Goal: Navigation & Orientation: Find specific page/section

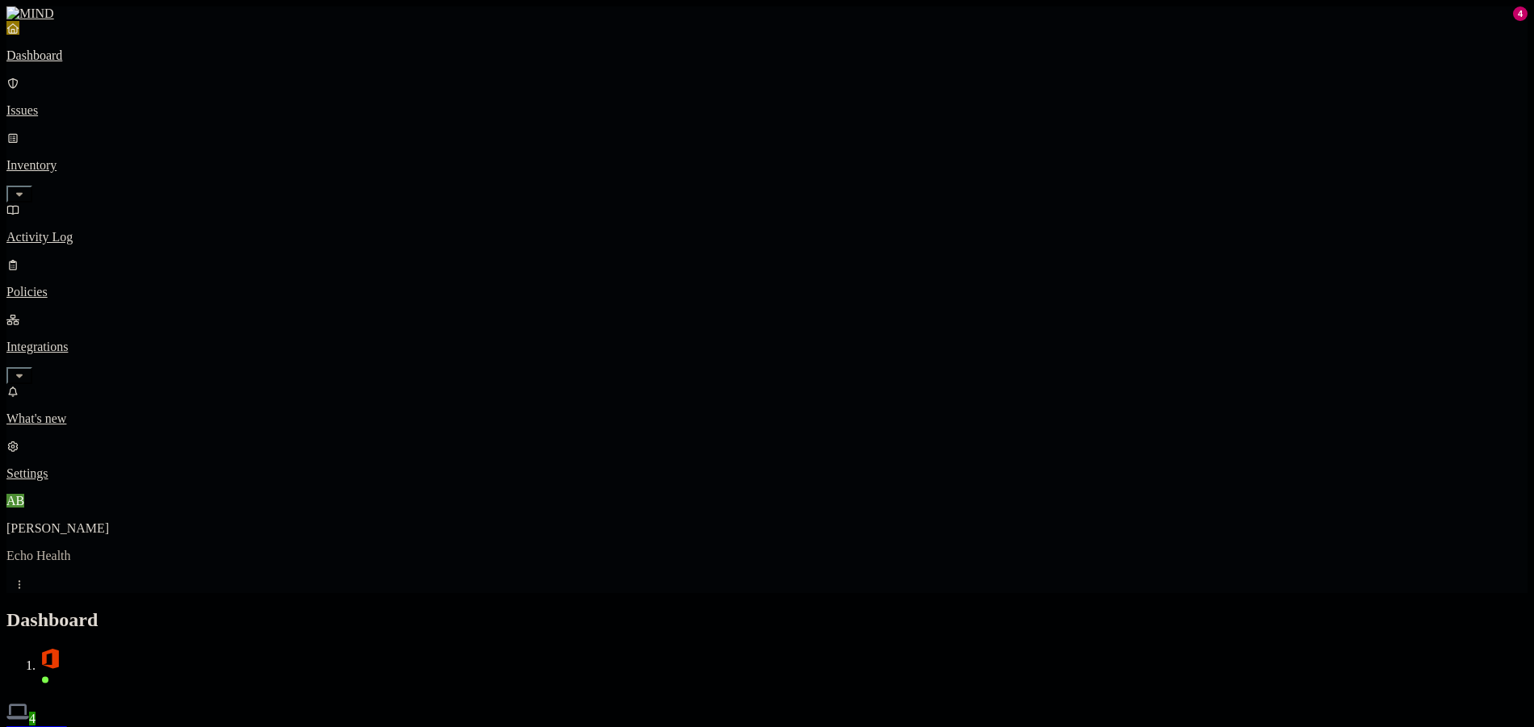
click at [1255, 726] on div "Discovery Detection Prevention" at bounding box center [766, 734] width 1521 height 17
click at [136, 285] on p "Policies" at bounding box center [766, 292] width 1521 height 15
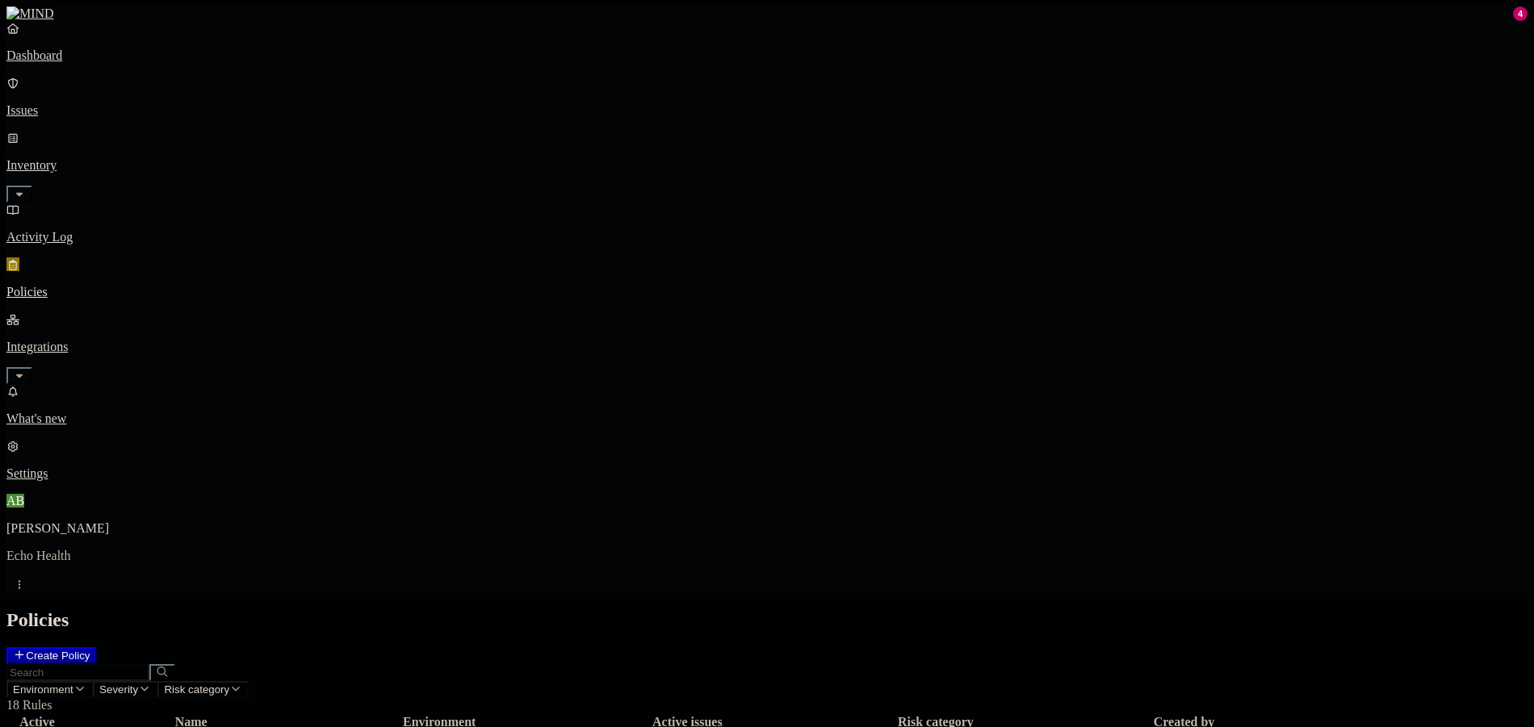
click at [87, 103] on p "Issues" at bounding box center [766, 110] width 1521 height 15
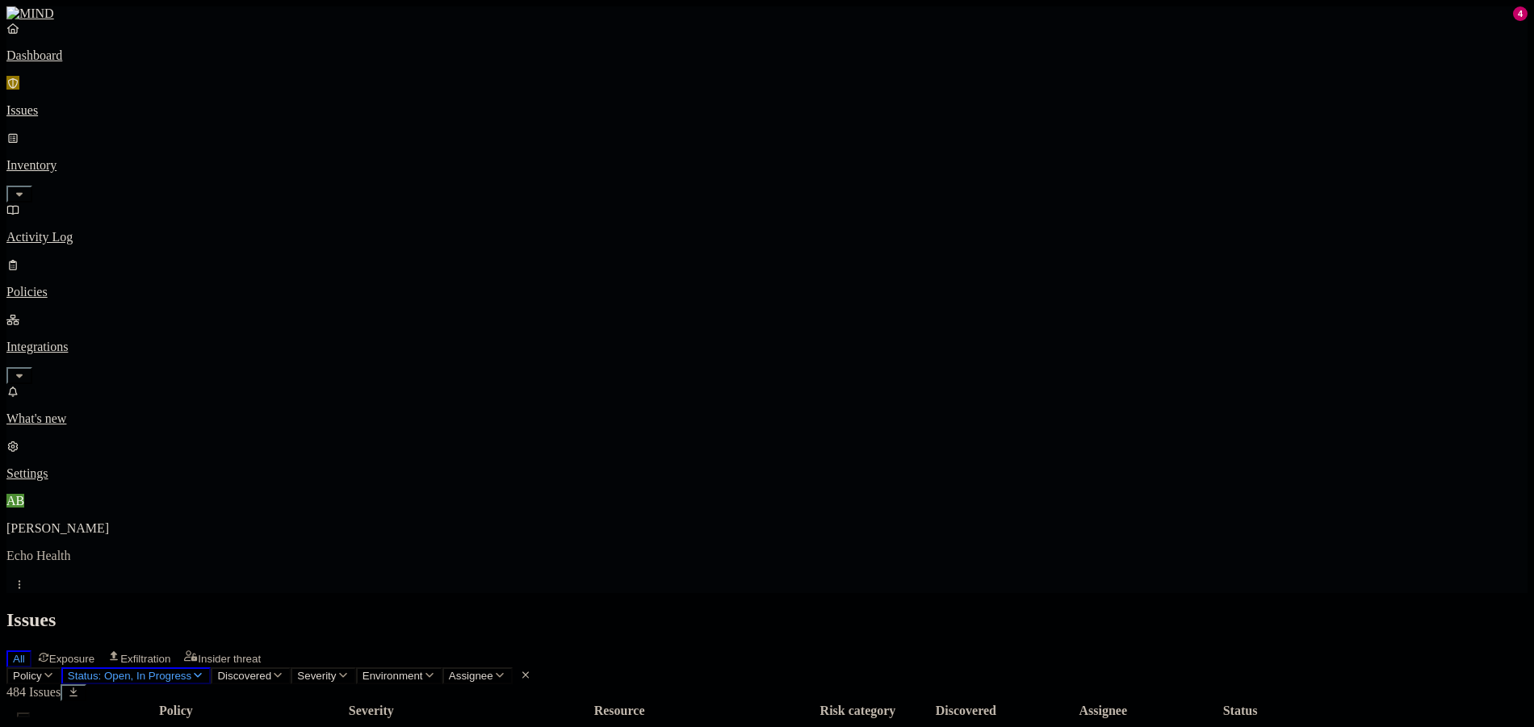
drag, startPoint x: 461, startPoint y: 198, endPoint x: 853, endPoint y: 60, distance: 415.8
click at [853, 647] on div "All Exposure Exfiltration Insider threat" at bounding box center [766, 657] width 1521 height 20
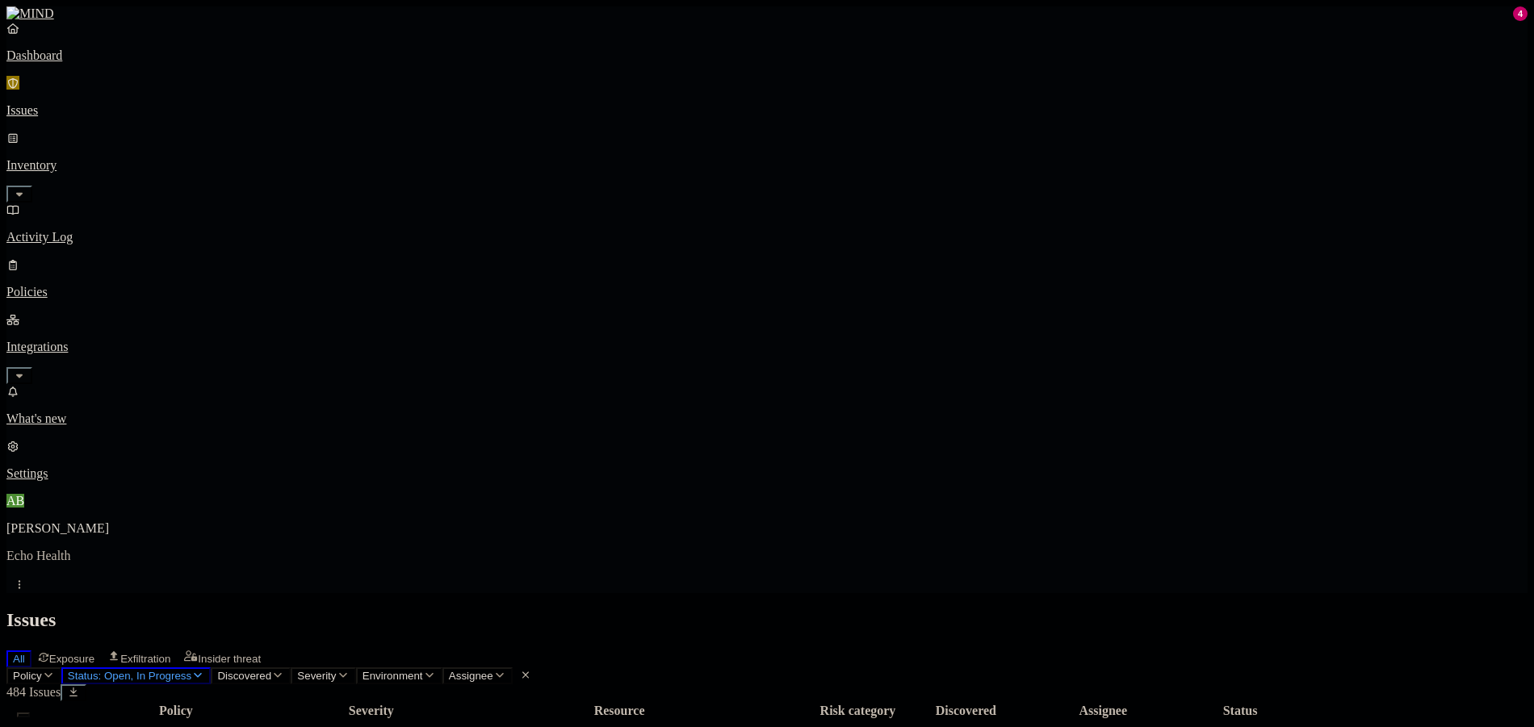
click at [795, 668] on header "Policy Status: Open, In Progress Discovered Severity Environment Assignee 484 I…" at bounding box center [766, 685] width 1521 height 34
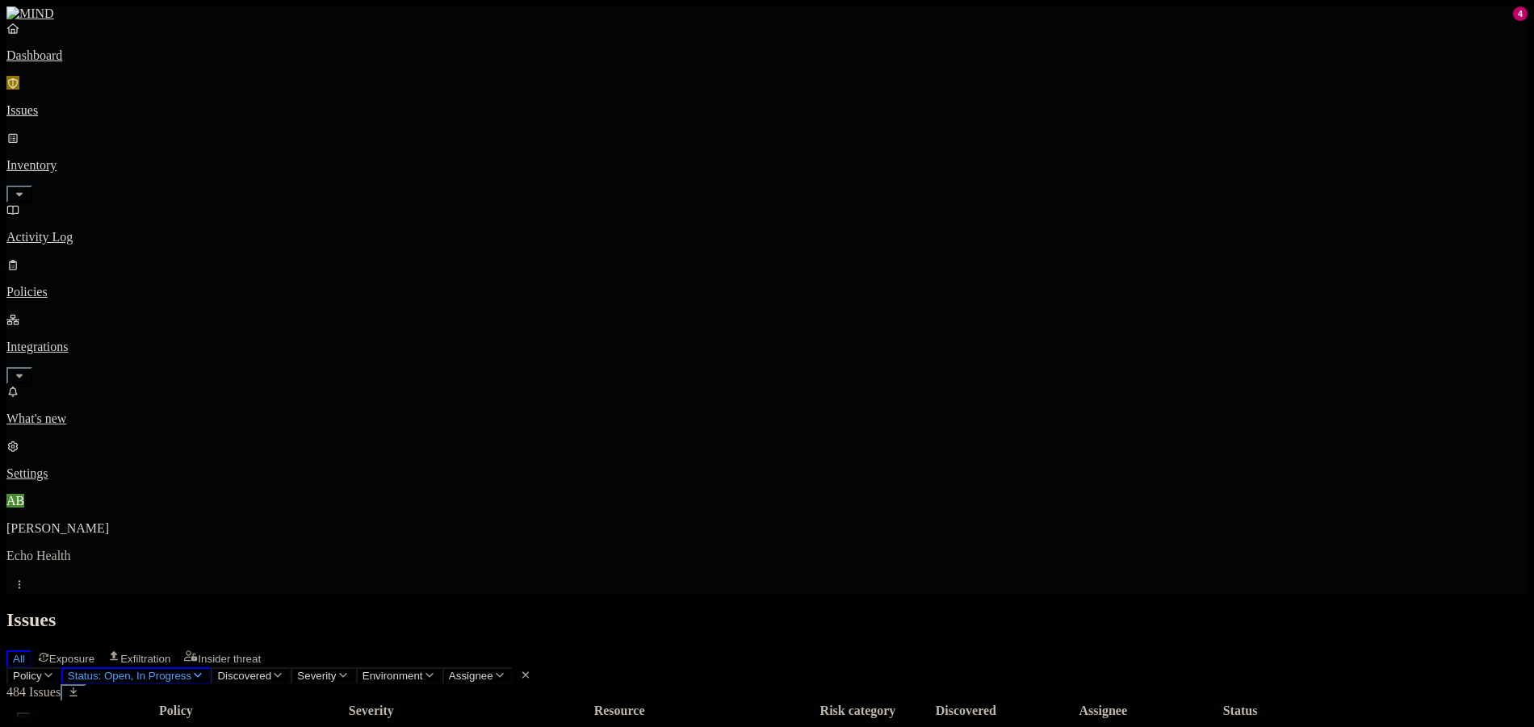
click at [52, 420] on nav "Dashboard Issues Inventory Activity Log Policies Integrations What's new 4 Sett…" at bounding box center [766, 251] width 1521 height 460
click at [108, 285] on p "Policies" at bounding box center [766, 292] width 1521 height 15
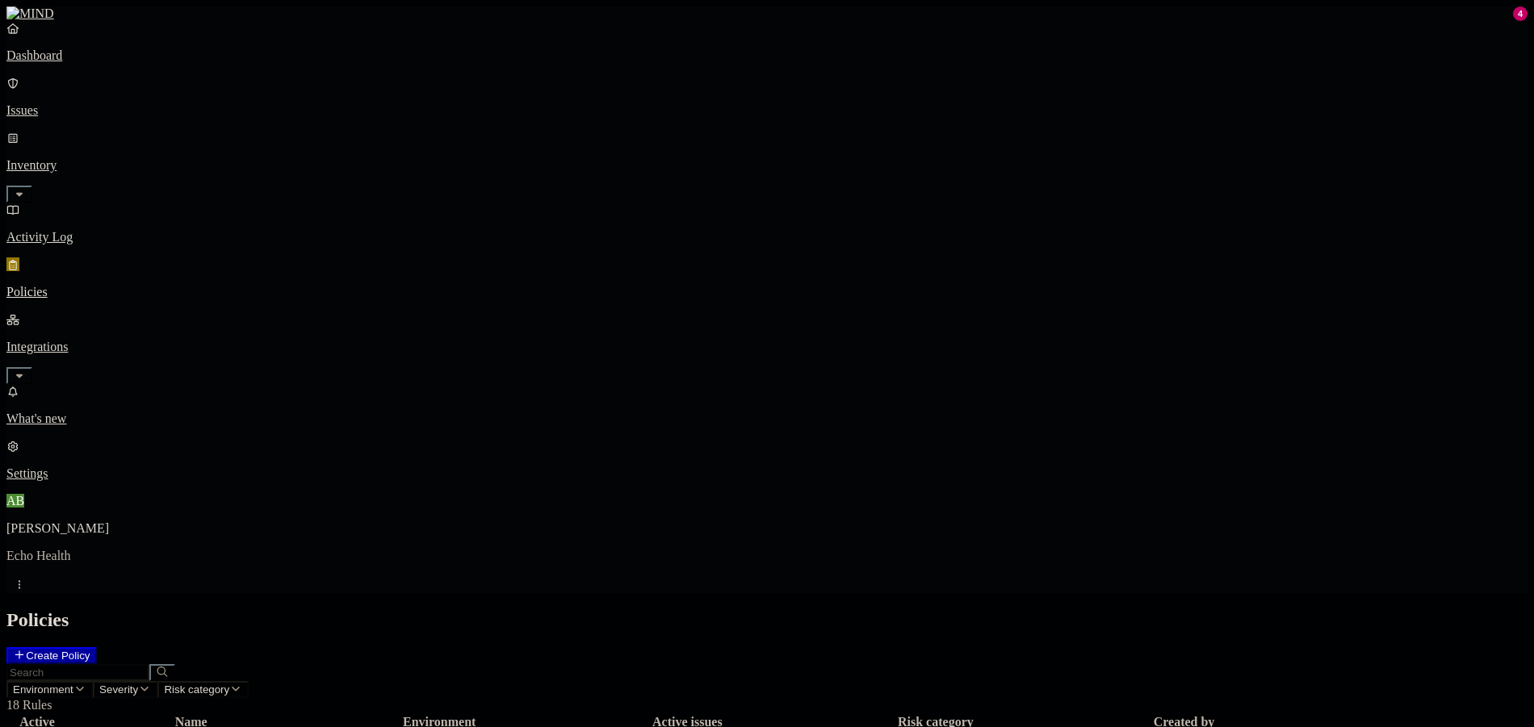
drag, startPoint x: 1164, startPoint y: 322, endPoint x: 1149, endPoint y: 326, distance: 15.9
drag, startPoint x: 1146, startPoint y: 307, endPoint x: 1136, endPoint y: 307, distance: 9.7
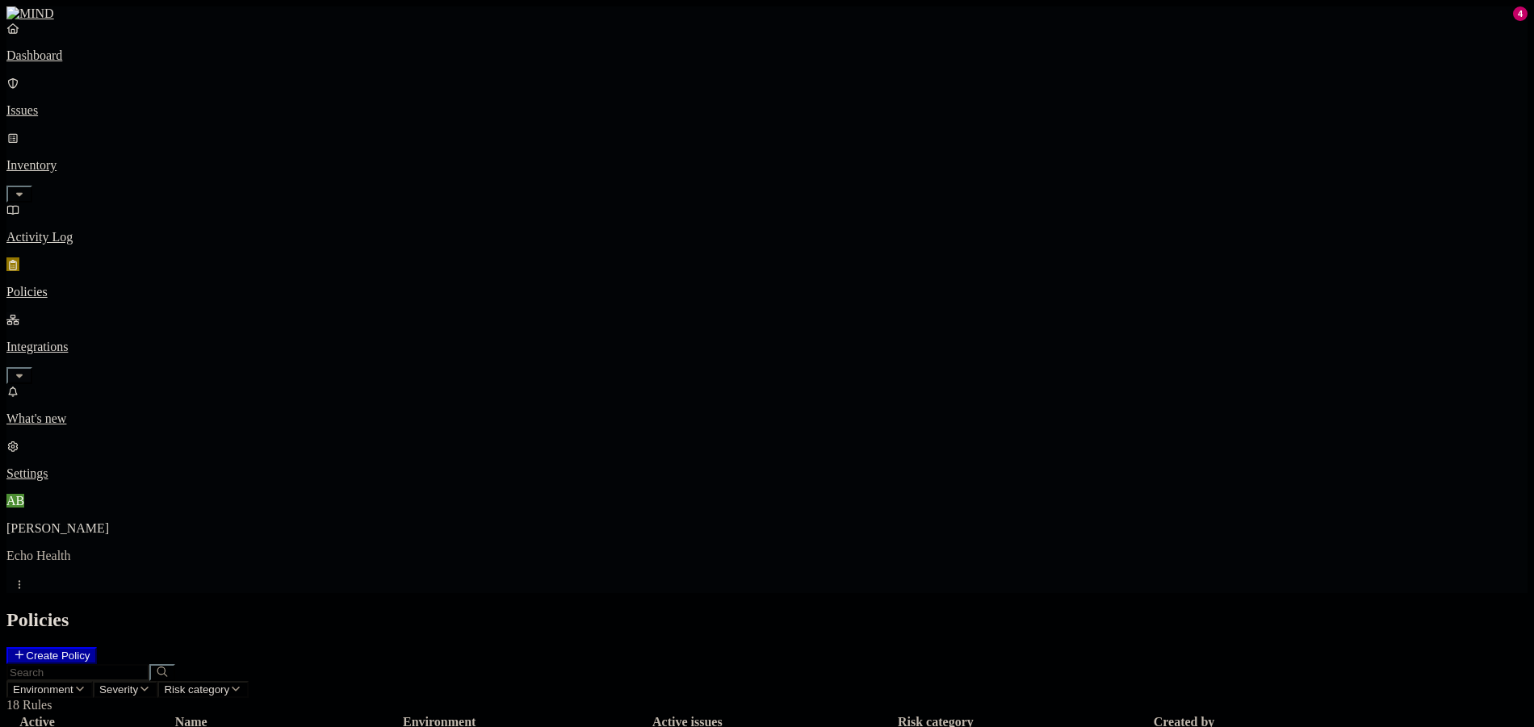
click at [78, 340] on p "Integrations" at bounding box center [766, 347] width 1521 height 15
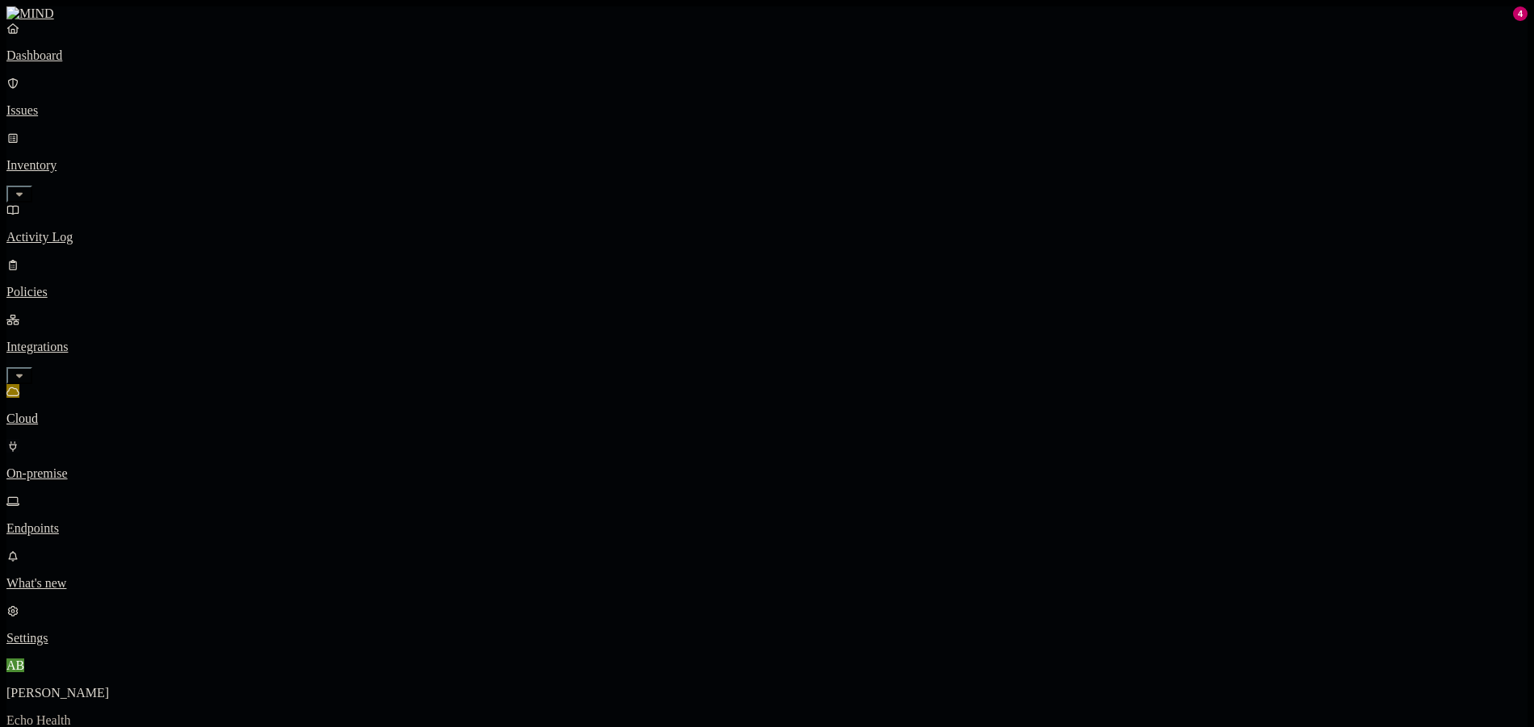
click at [114, 467] on p "On-premise" at bounding box center [766, 474] width 1521 height 15
click at [113, 521] on p "Endpoints" at bounding box center [766, 528] width 1521 height 15
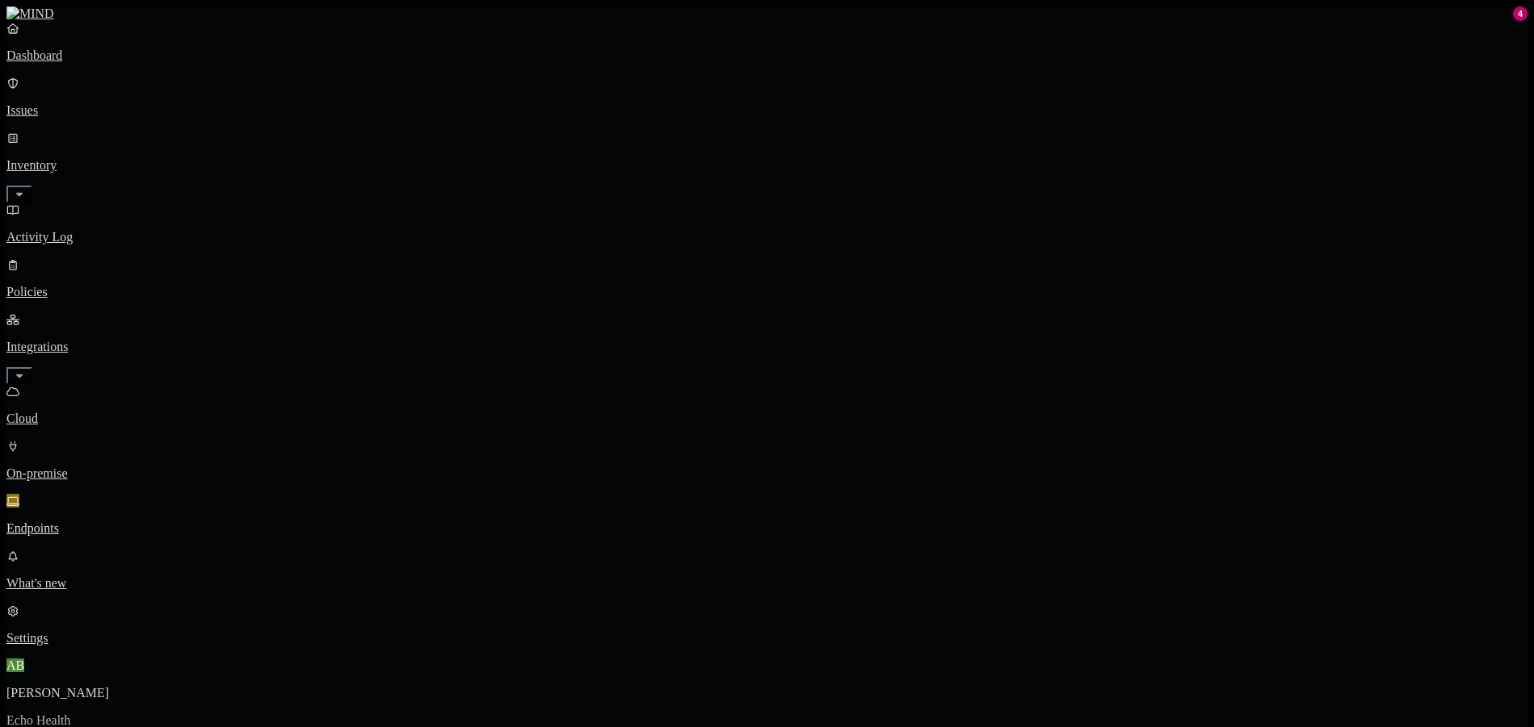
click at [103, 230] on p "Activity Log" at bounding box center [766, 237] width 1521 height 15
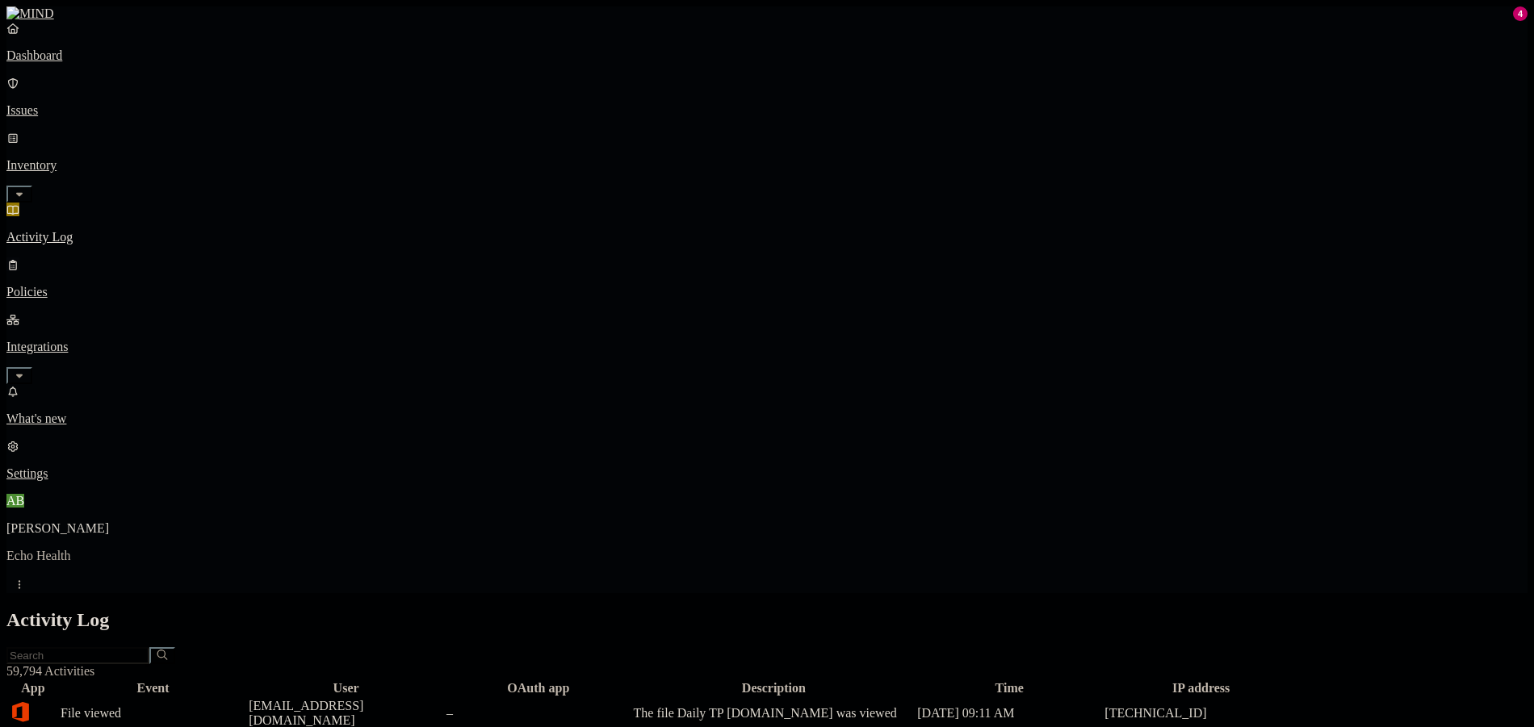
click at [111, 285] on p "Policies" at bounding box center [766, 292] width 1521 height 15
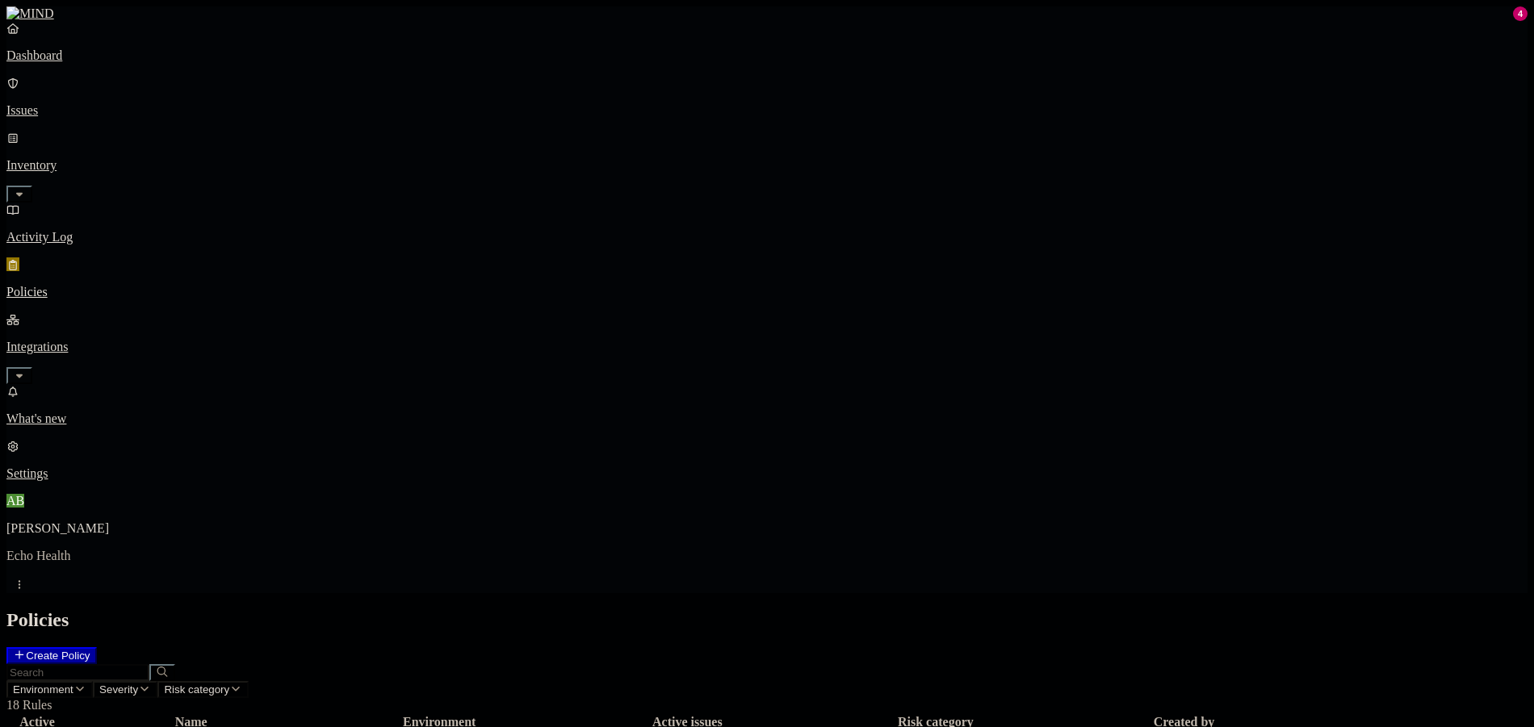
click at [76, 203] on link "Activity Log" at bounding box center [766, 224] width 1521 height 42
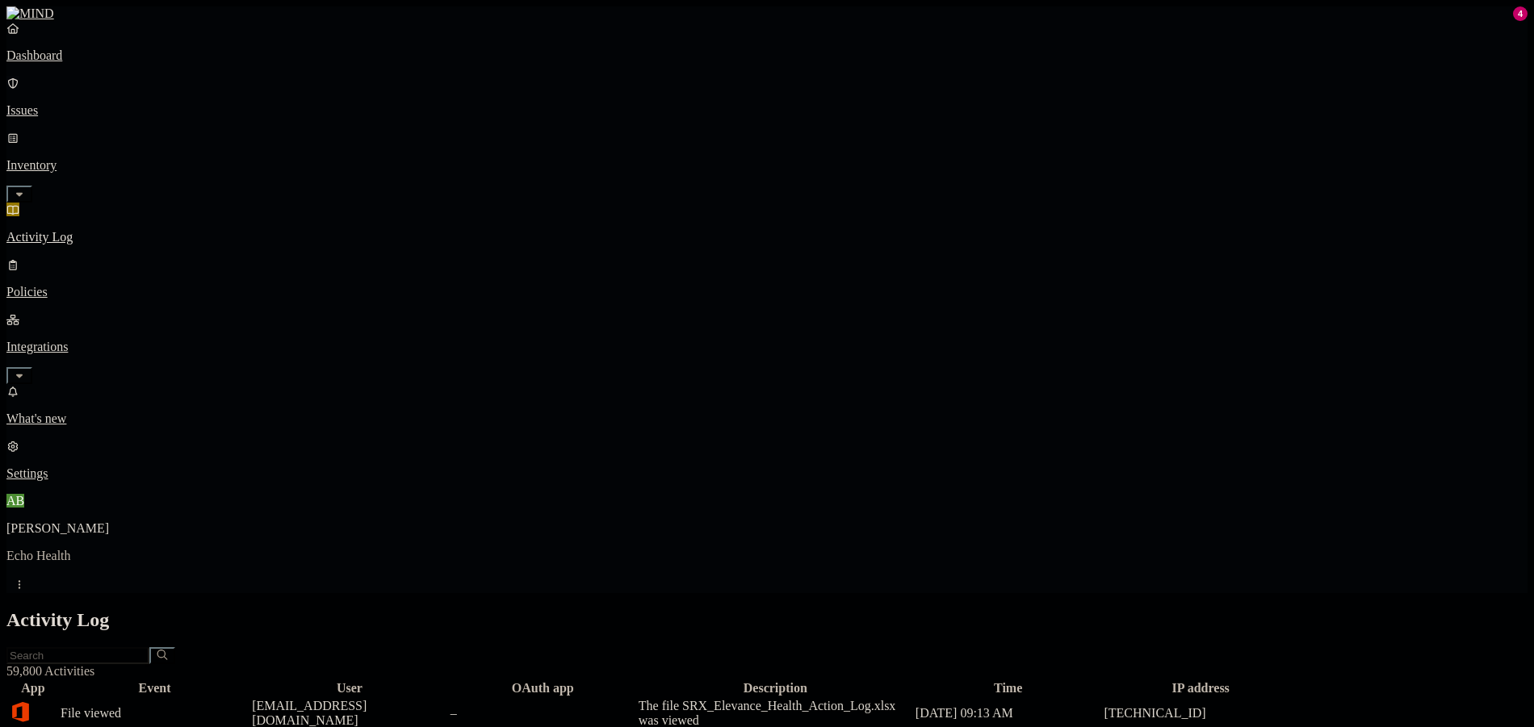
click at [90, 107] on p "Issues" at bounding box center [766, 110] width 1521 height 15
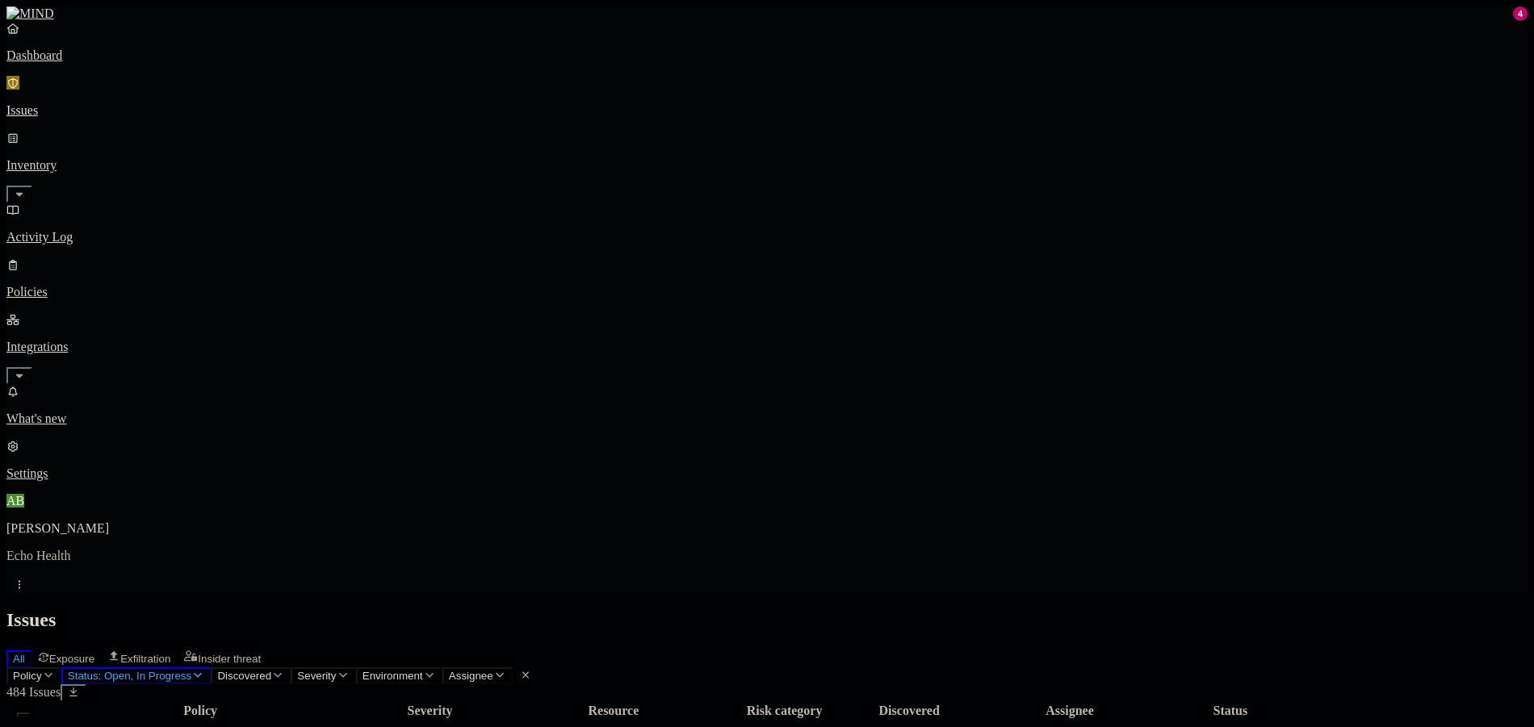
click at [89, 63] on p "Dashboard" at bounding box center [766, 55] width 1521 height 15
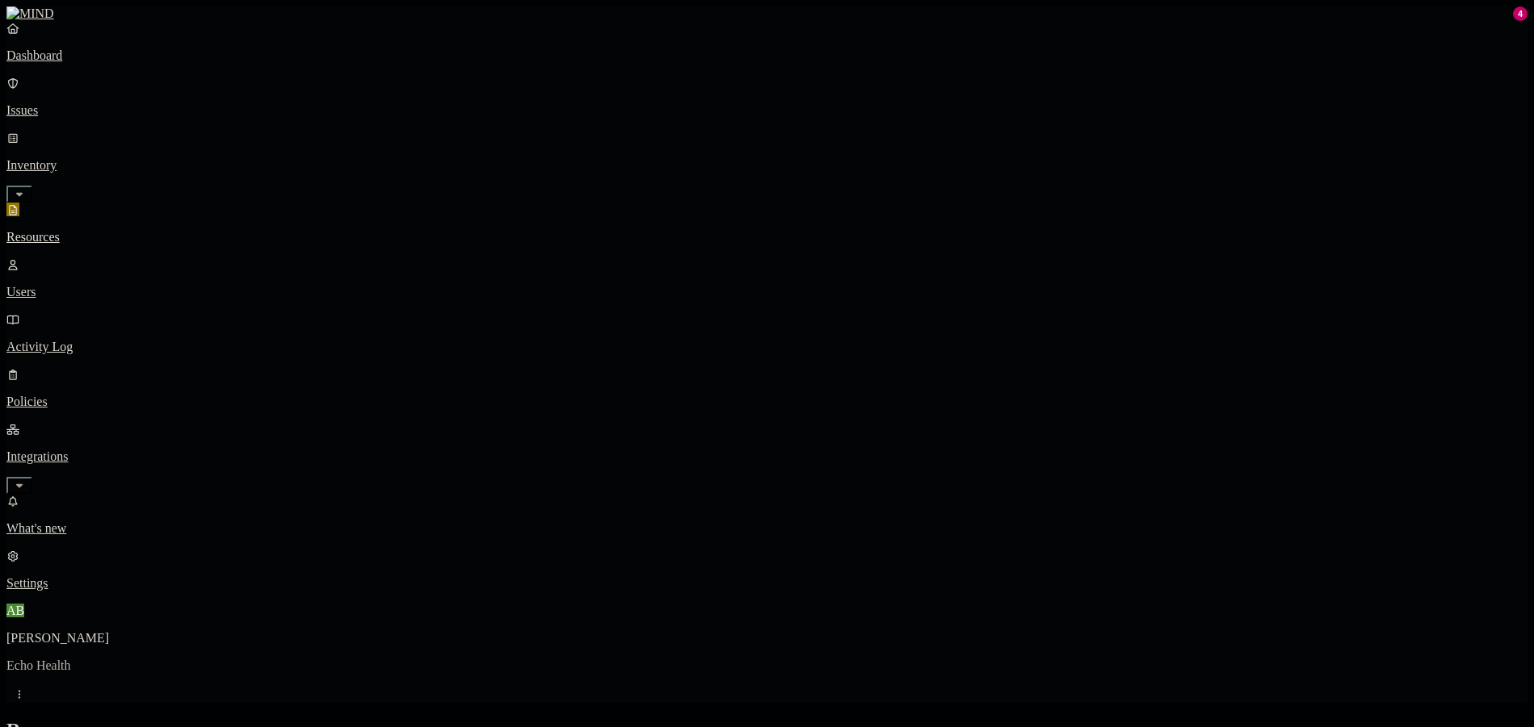
click at [63, 63] on p "Dashboard" at bounding box center [766, 55] width 1521 height 15
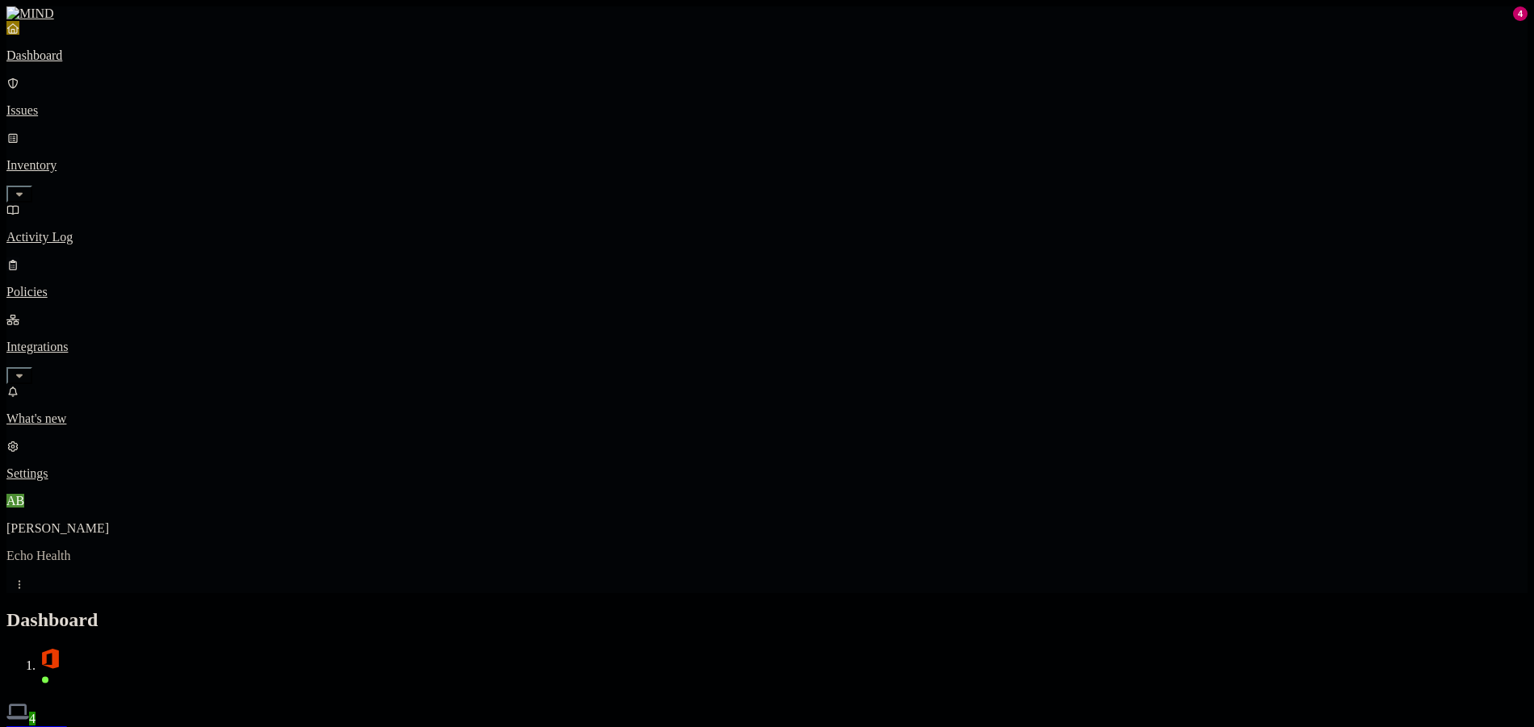
click at [130, 285] on p "Policies" at bounding box center [766, 292] width 1521 height 15
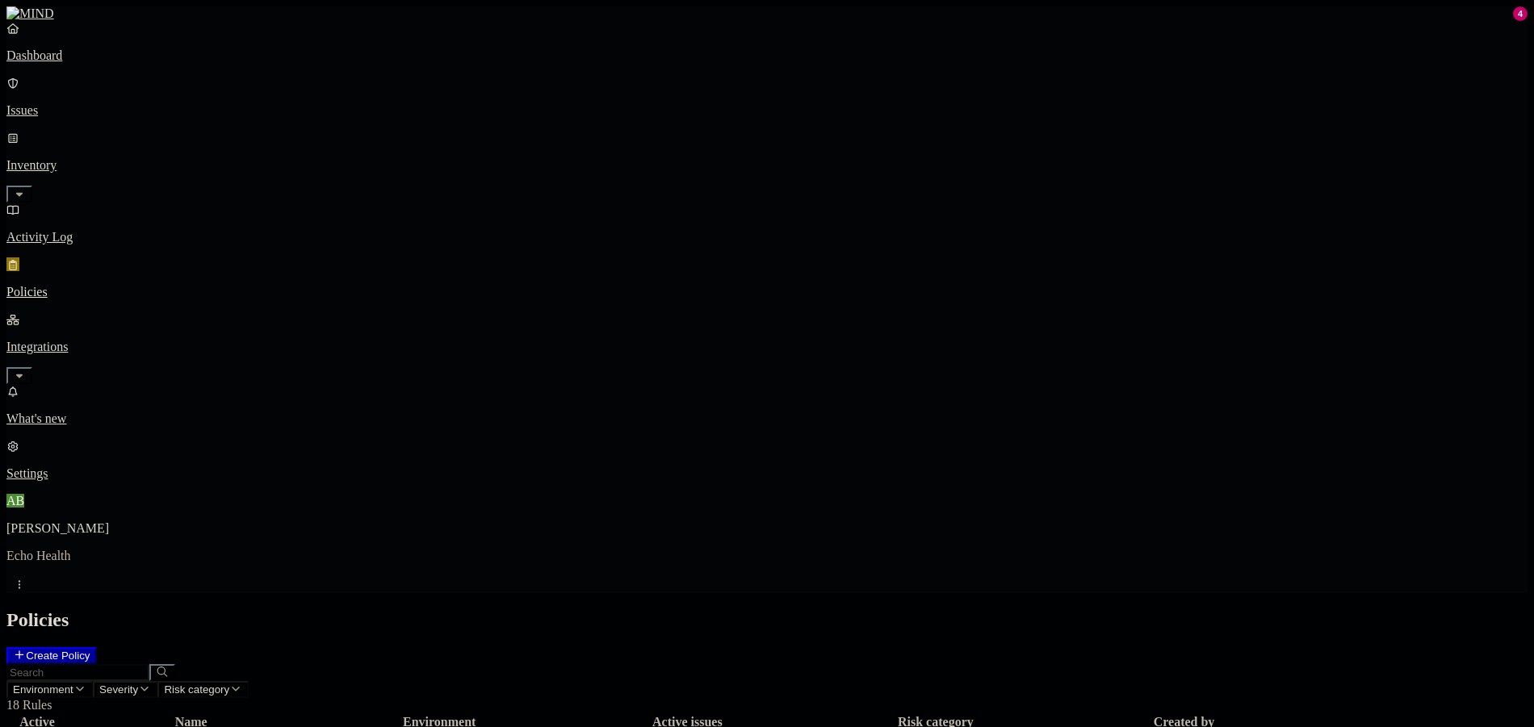
drag, startPoint x: 628, startPoint y: 431, endPoint x: 85, endPoint y: 432, distance: 543.2
click at [85, 432] on nav "Dashboard Issues Inventory Activity Log Policies Integrations What's new 4 Sett…" at bounding box center [766, 251] width 1521 height 460
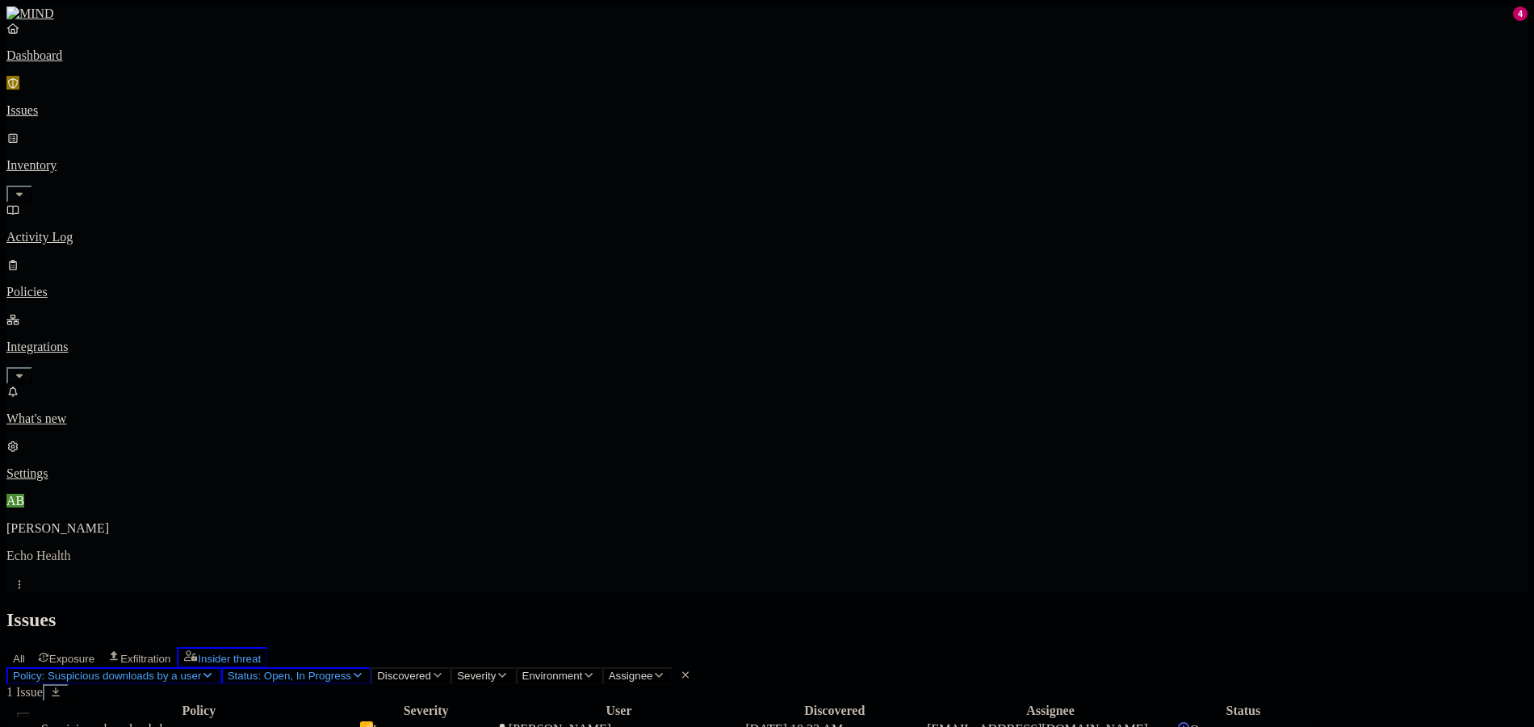
click at [743, 721] on td "[PERSON_NAME]" at bounding box center [619, 730] width 249 height 18
click at [132, 103] on p "Issues" at bounding box center [766, 110] width 1521 height 15
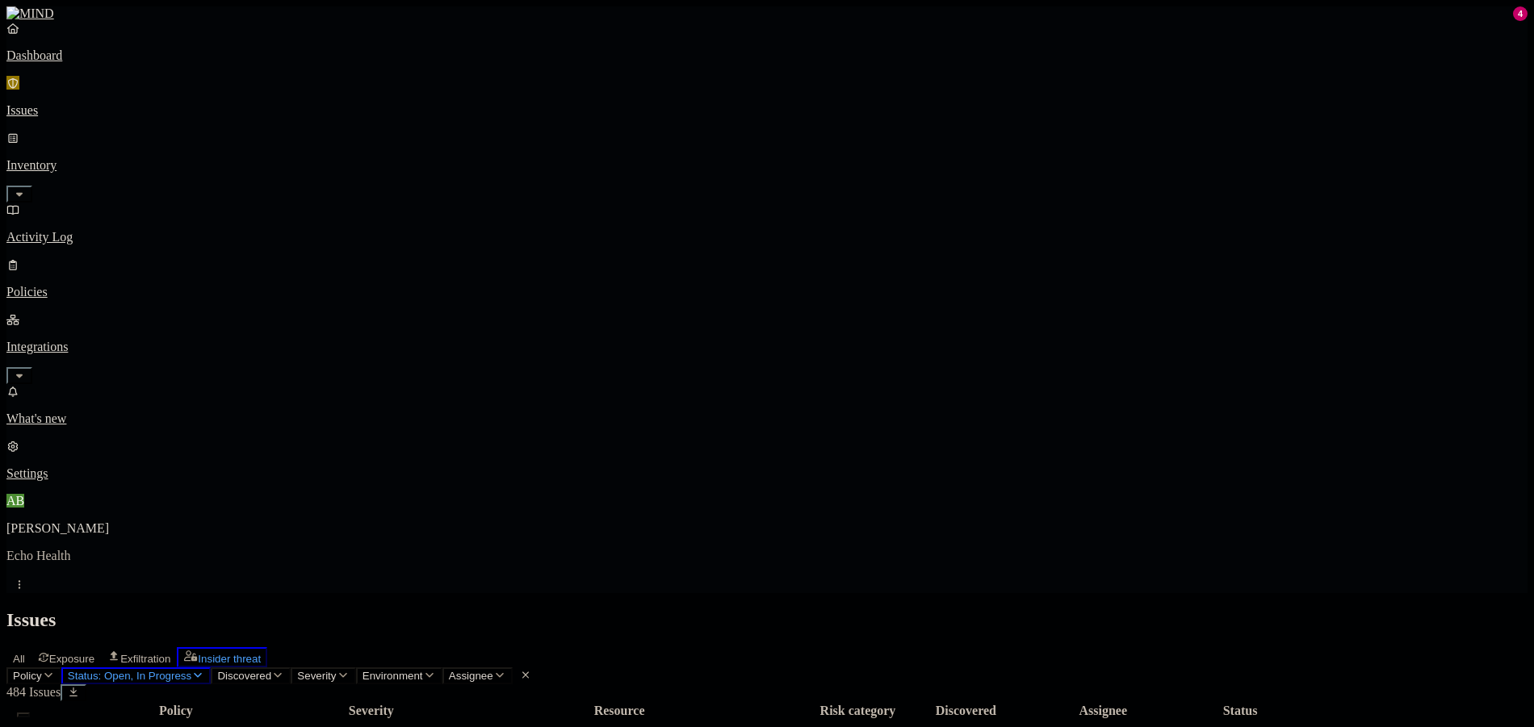
scroll to position [440, 0]
click at [87, 285] on p "Policies" at bounding box center [766, 292] width 1521 height 15
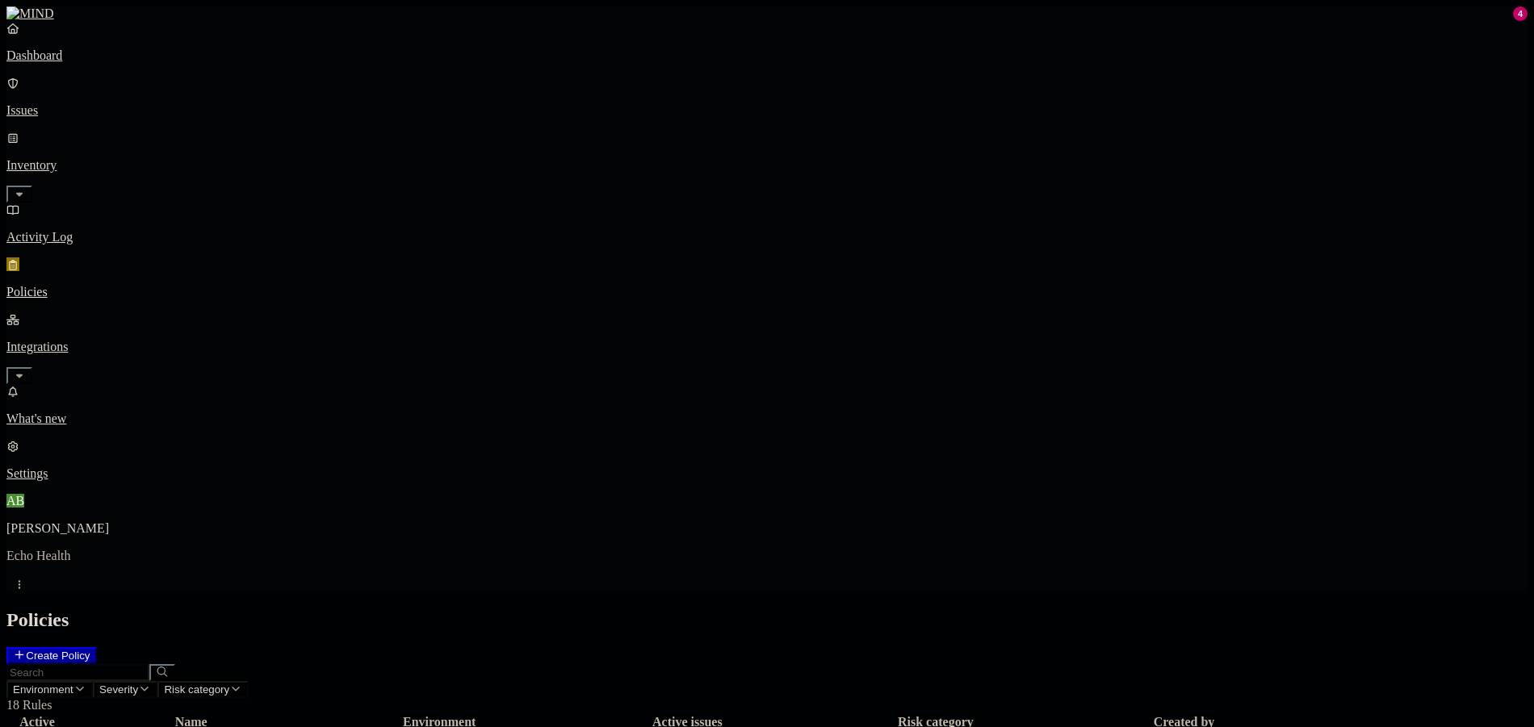
click at [94, 63] on p "Dashboard" at bounding box center [766, 55] width 1521 height 15
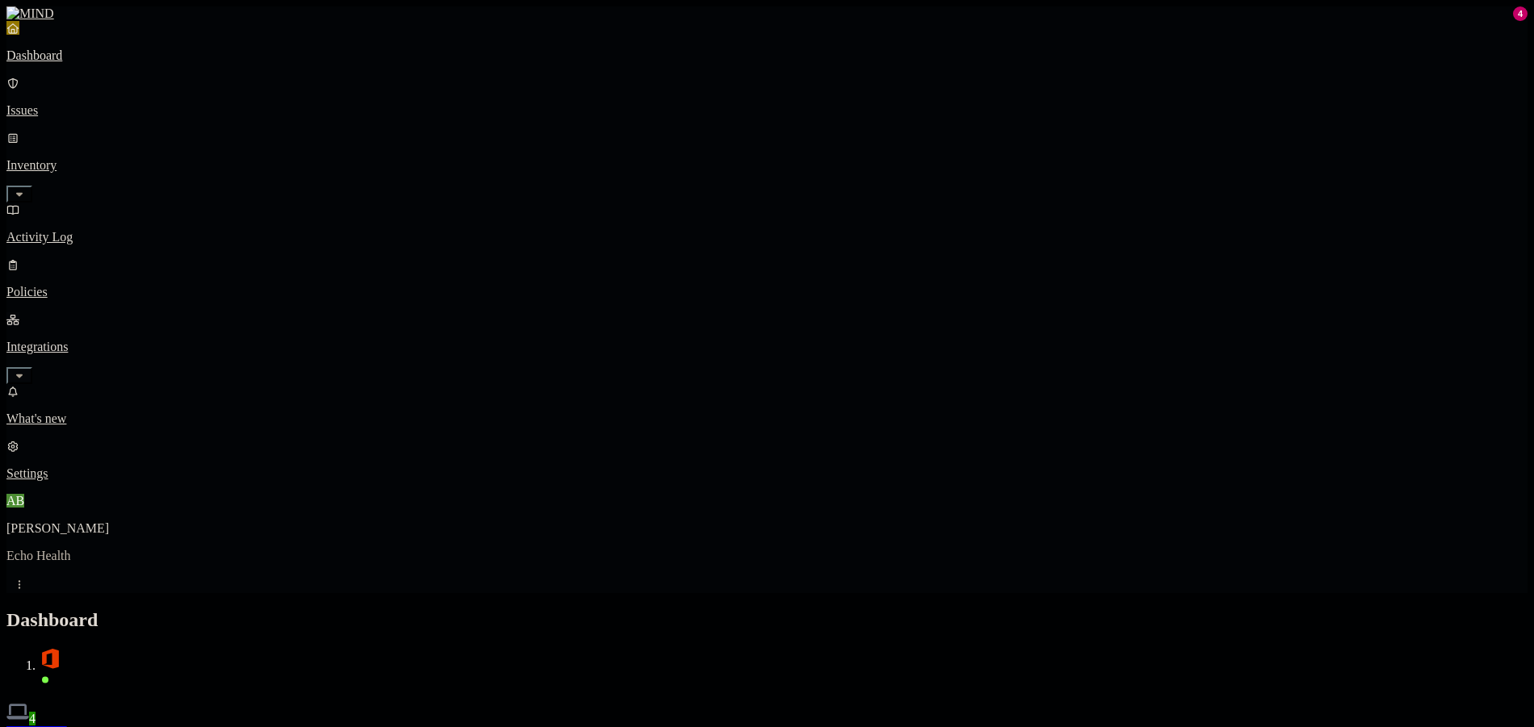
click at [115, 285] on p "Policies" at bounding box center [766, 292] width 1521 height 15
click at [135, 340] on p "Integrations" at bounding box center [766, 347] width 1521 height 15
click at [26, 370] on icon "button" at bounding box center [19, 375] width 13 height 10
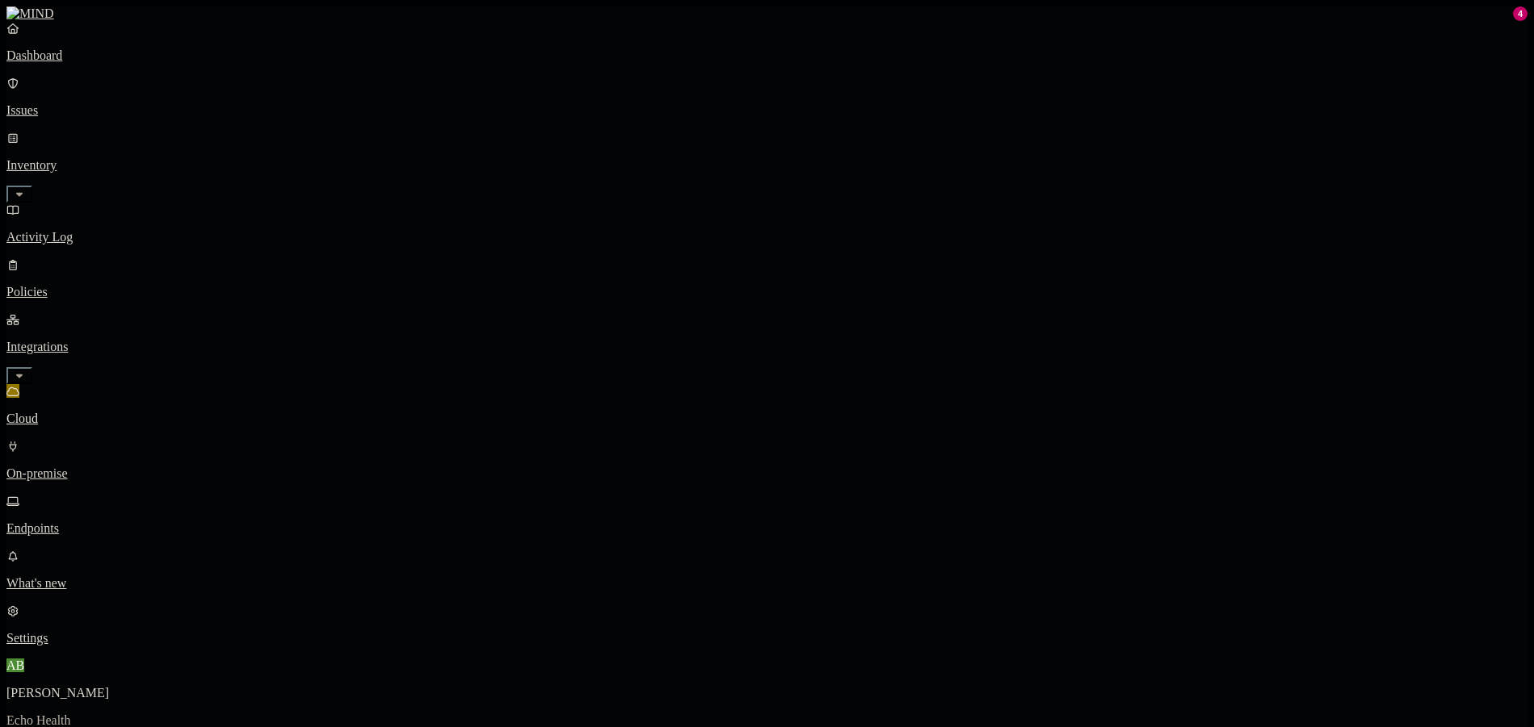
click at [95, 521] on p "Endpoints" at bounding box center [766, 528] width 1521 height 15
click at [109, 63] on p "Dashboard" at bounding box center [766, 55] width 1521 height 15
